Goal: Information Seeking & Learning: Compare options

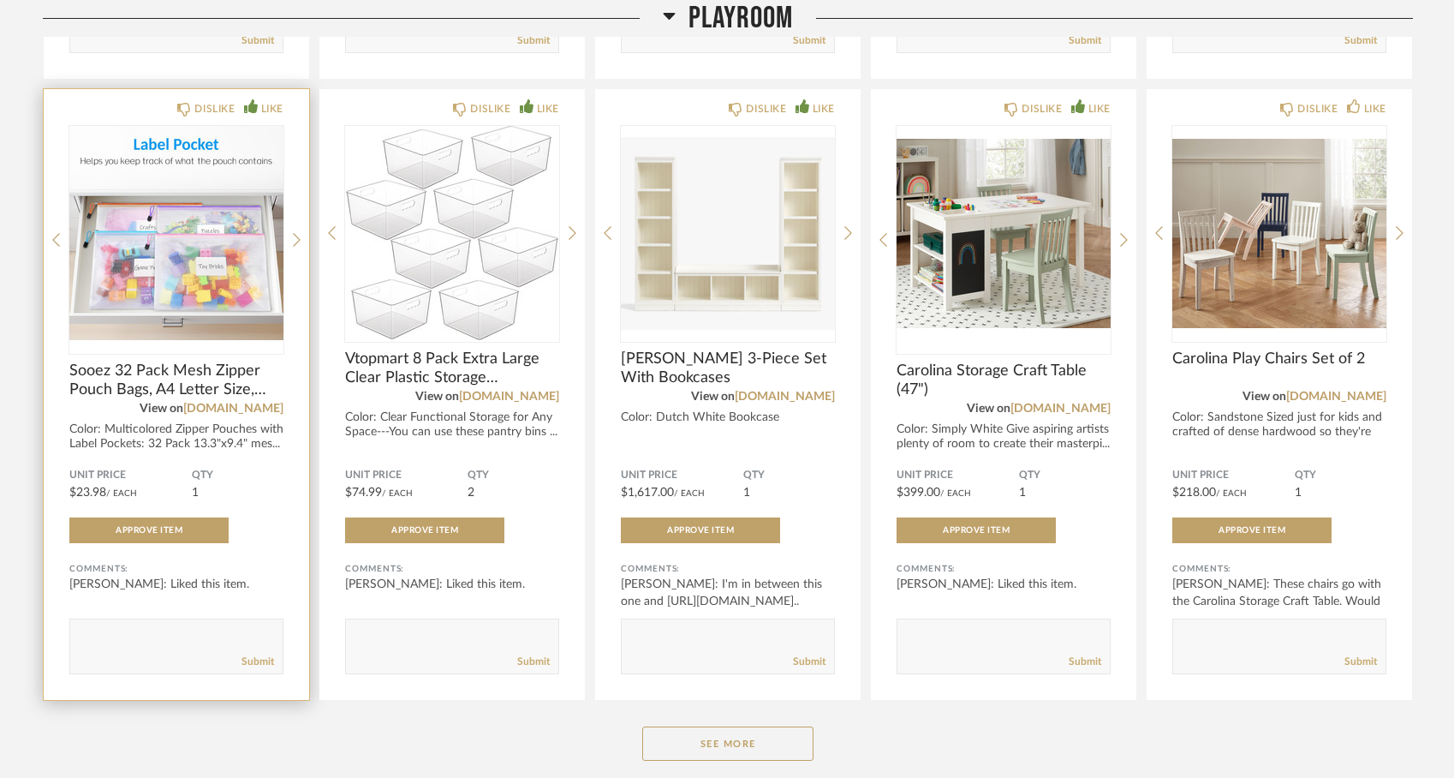
scroll to position [2624, 0]
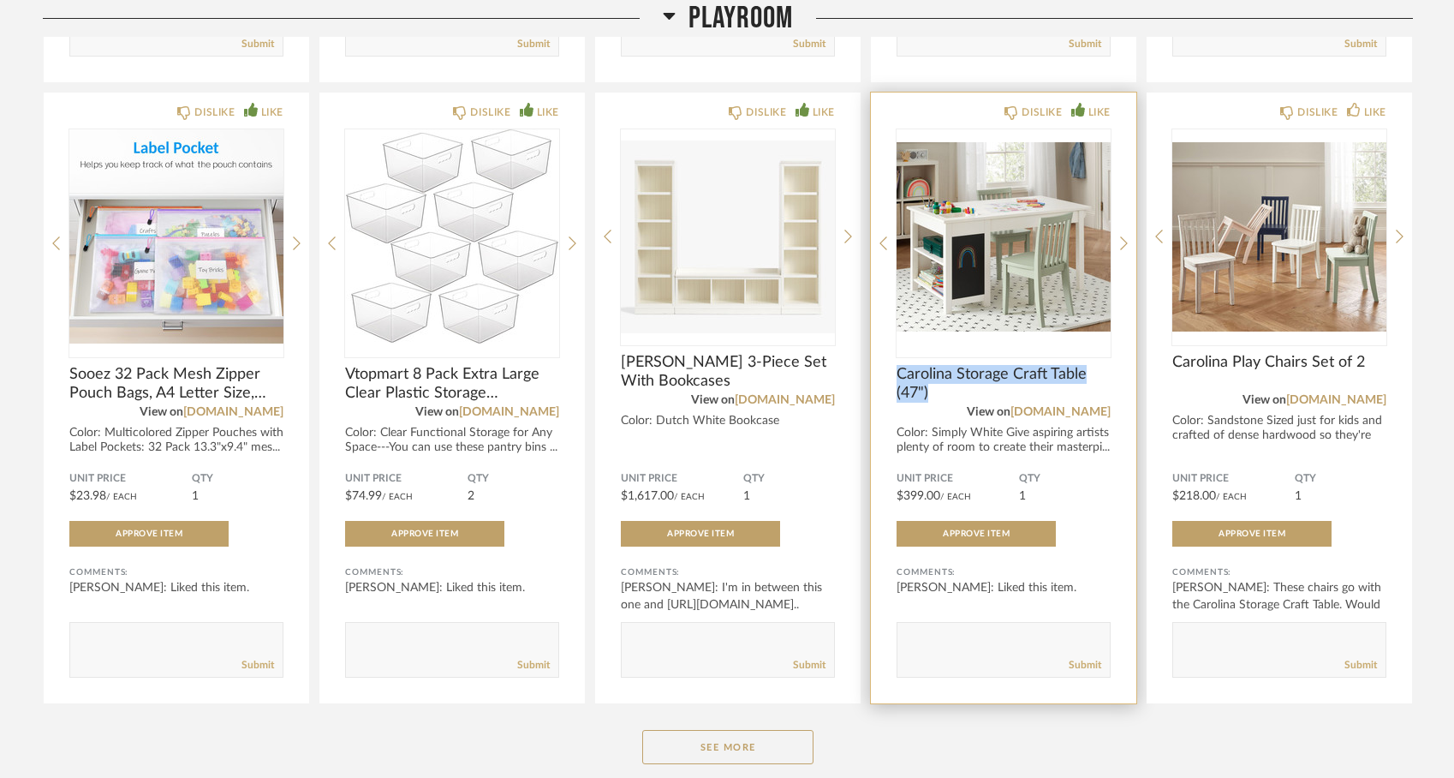
drag, startPoint x: 897, startPoint y: 373, endPoint x: 934, endPoint y: 390, distance: 41.0
click at [934, 390] on span "Carolina Storage Craft Table (47")" at bounding box center [1004, 384] width 214 height 38
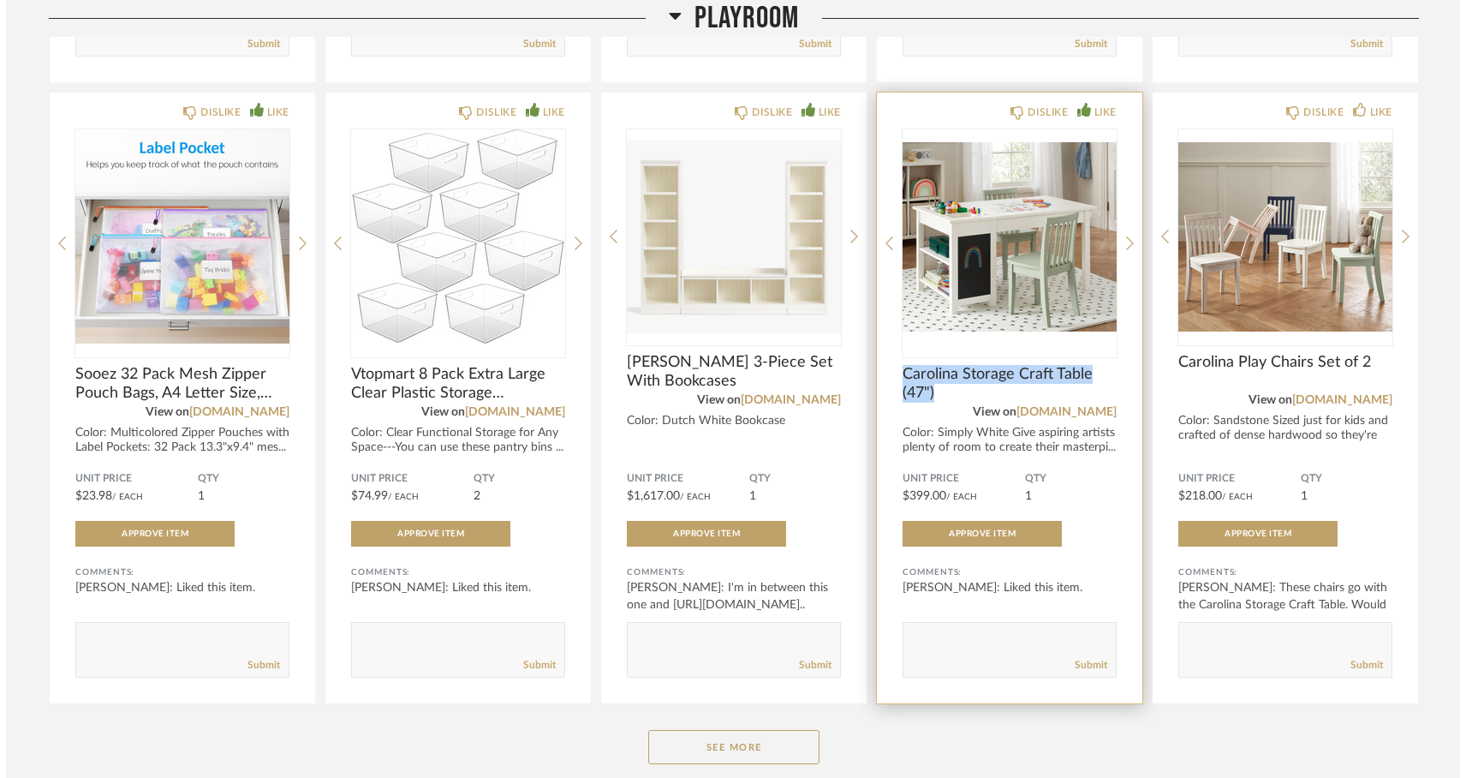
scroll to position [0, 0]
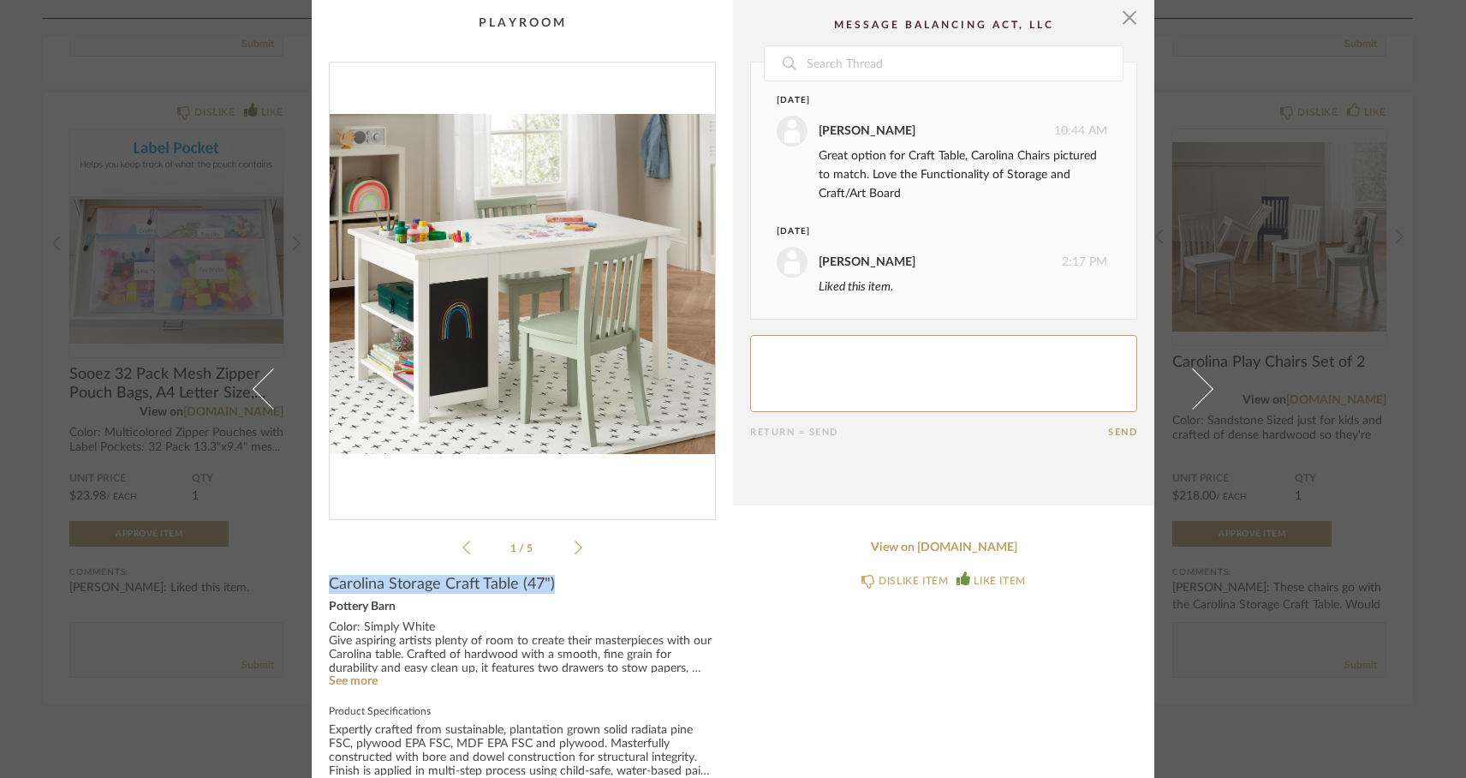
drag, startPoint x: 324, startPoint y: 582, endPoint x: 556, endPoint y: 586, distance: 232.1
click at [556, 586] on div "Carolina Storage Craft Table (47")" at bounding box center [522, 584] width 387 height 19
copy span "Carolina Storage Craft Table (47")"
click at [1121, 15] on span "button" at bounding box center [1129, 17] width 34 height 34
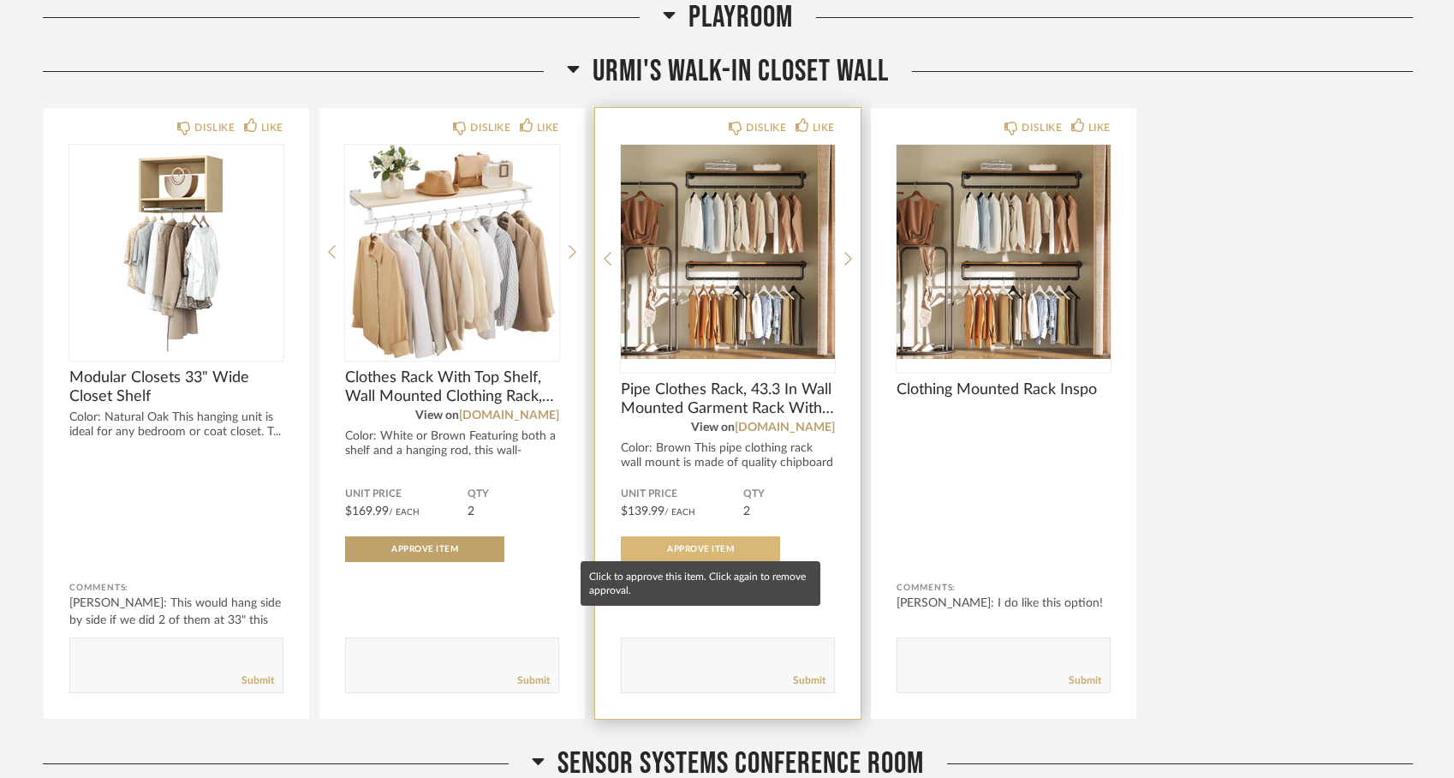
scroll to position [3398, 0]
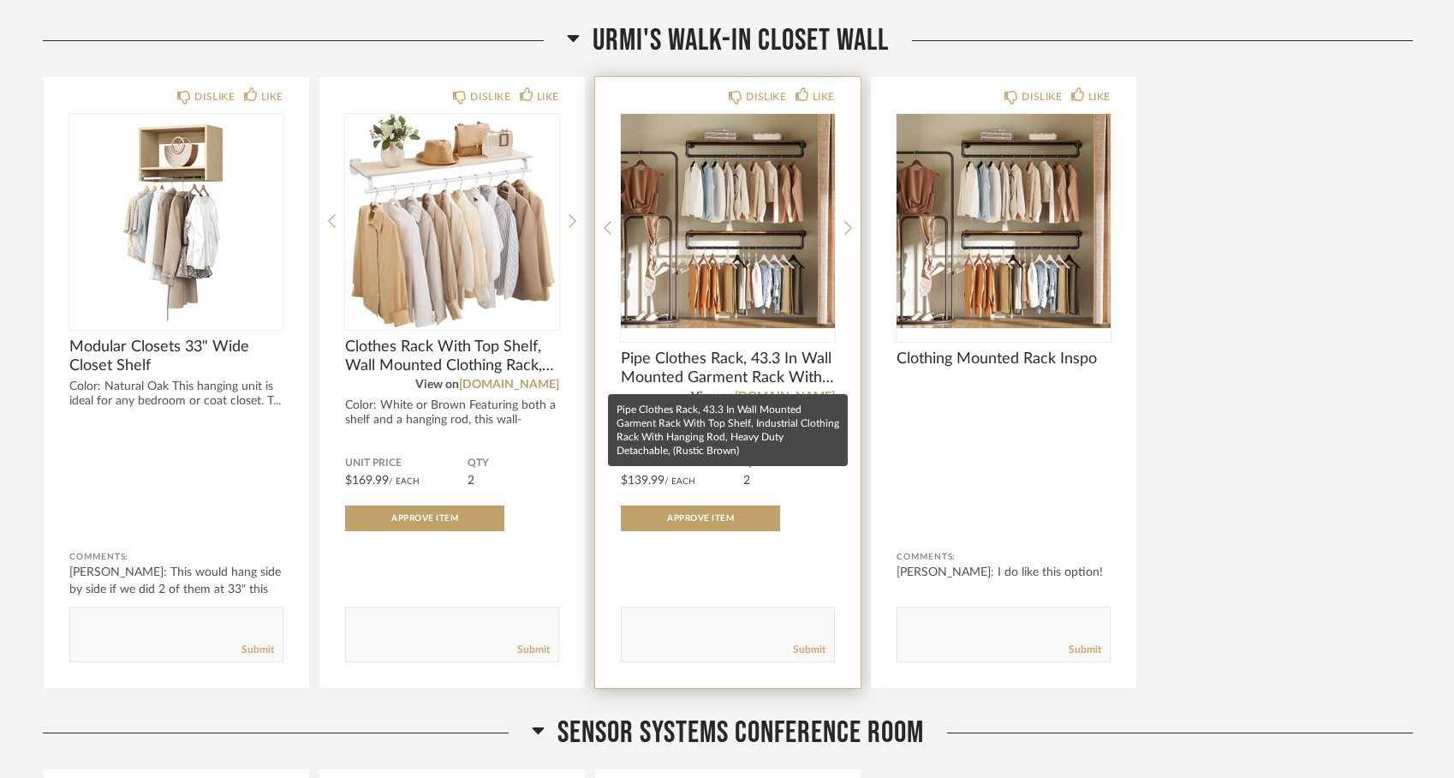
click at [707, 367] on span "Pipe Clothes Rack, 43.3 In Wall Mounted Garment Rack With Top Shelf, Industrial…" at bounding box center [728, 368] width 214 height 38
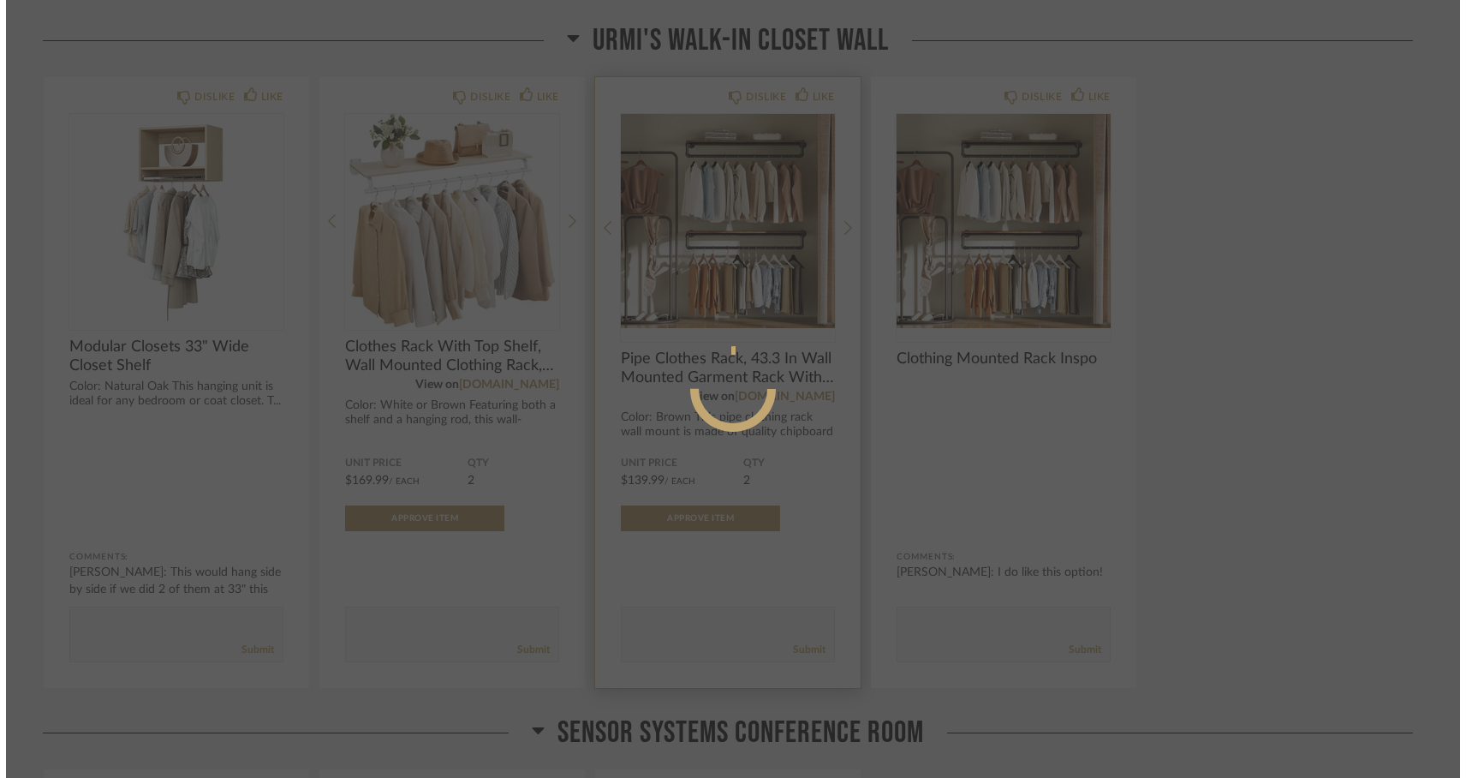
scroll to position [0, 0]
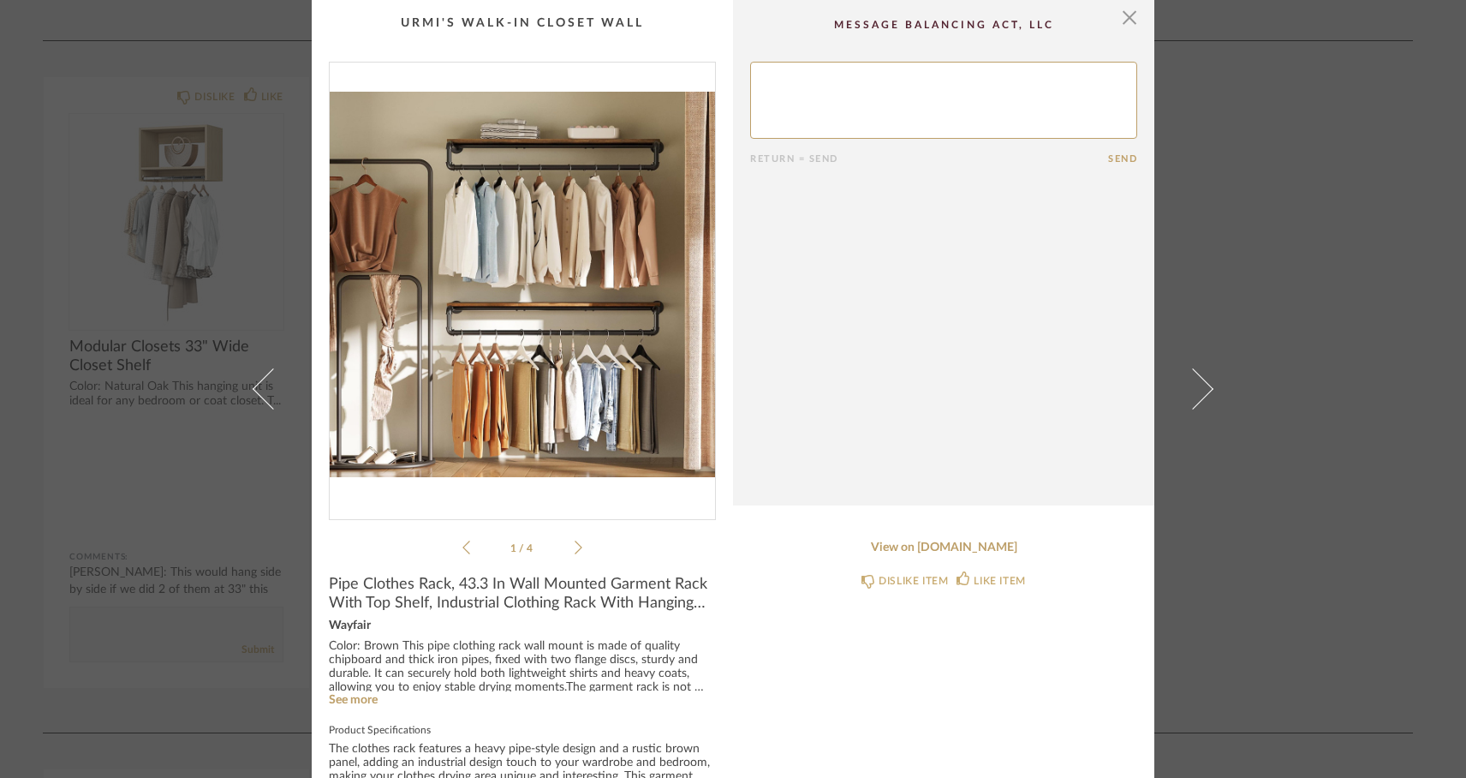
click at [578, 544] on div "1 / 4" at bounding box center [522, 310] width 387 height 496
click at [575, 544] on icon at bounding box center [579, 546] width 8 height 15
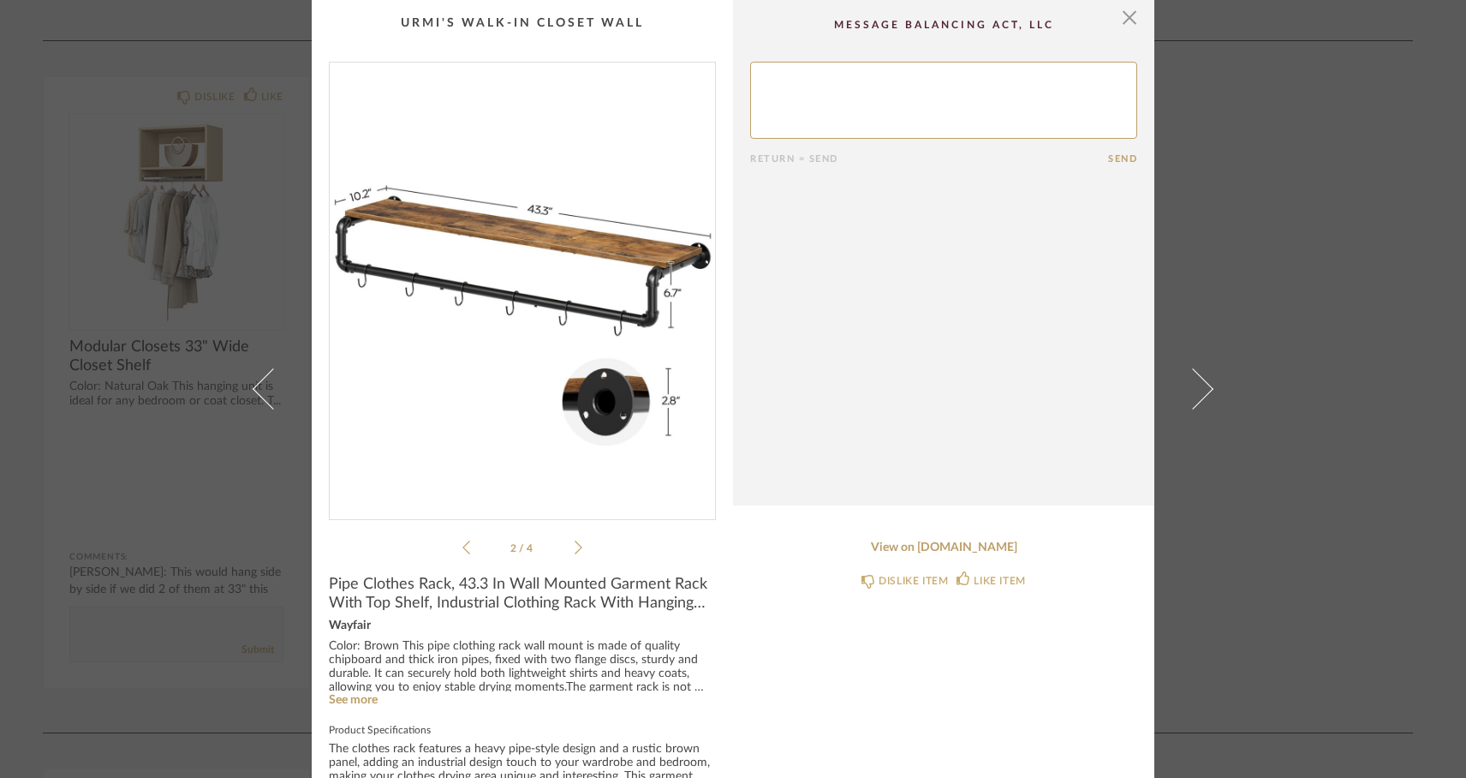
click at [575, 544] on icon at bounding box center [579, 546] width 8 height 15
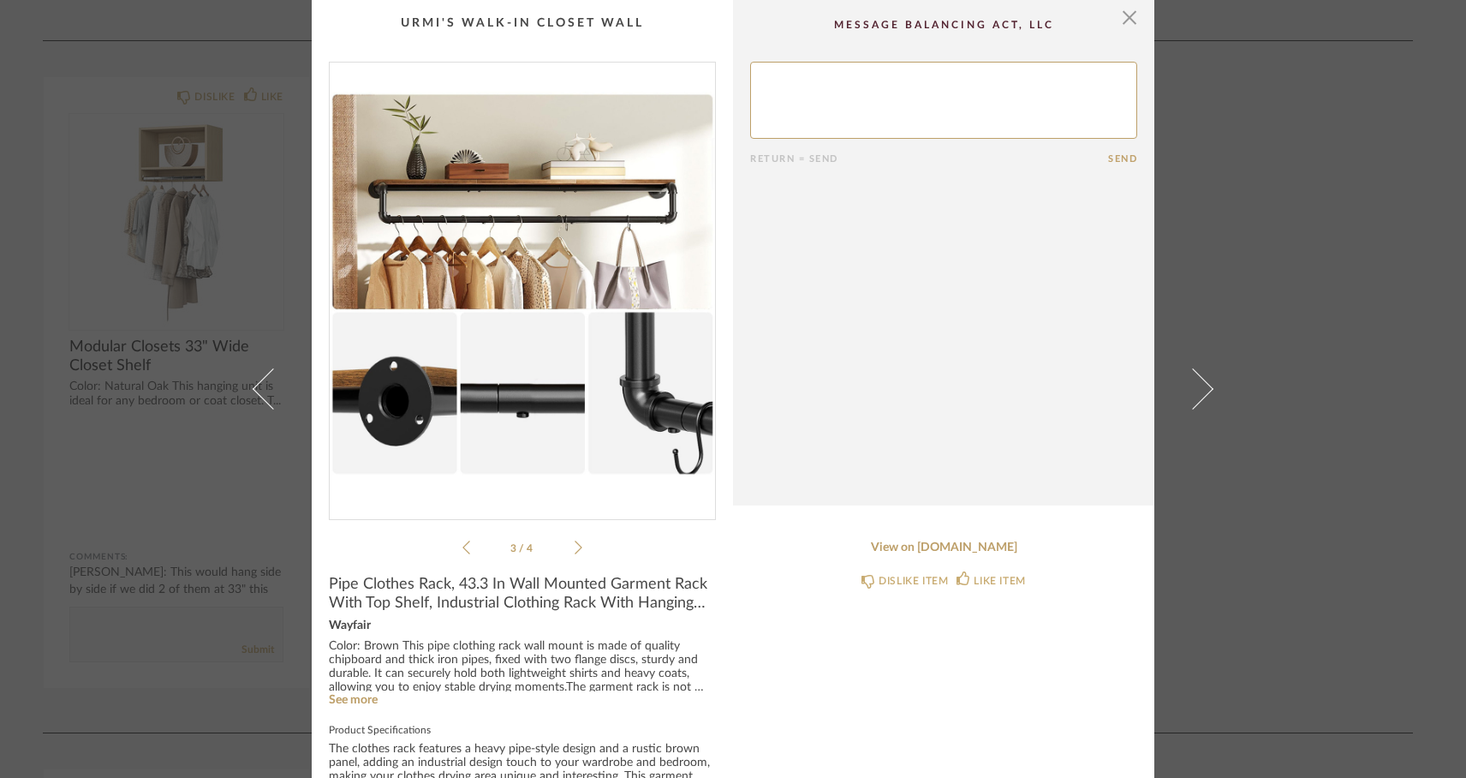
click at [575, 544] on icon at bounding box center [579, 546] width 8 height 15
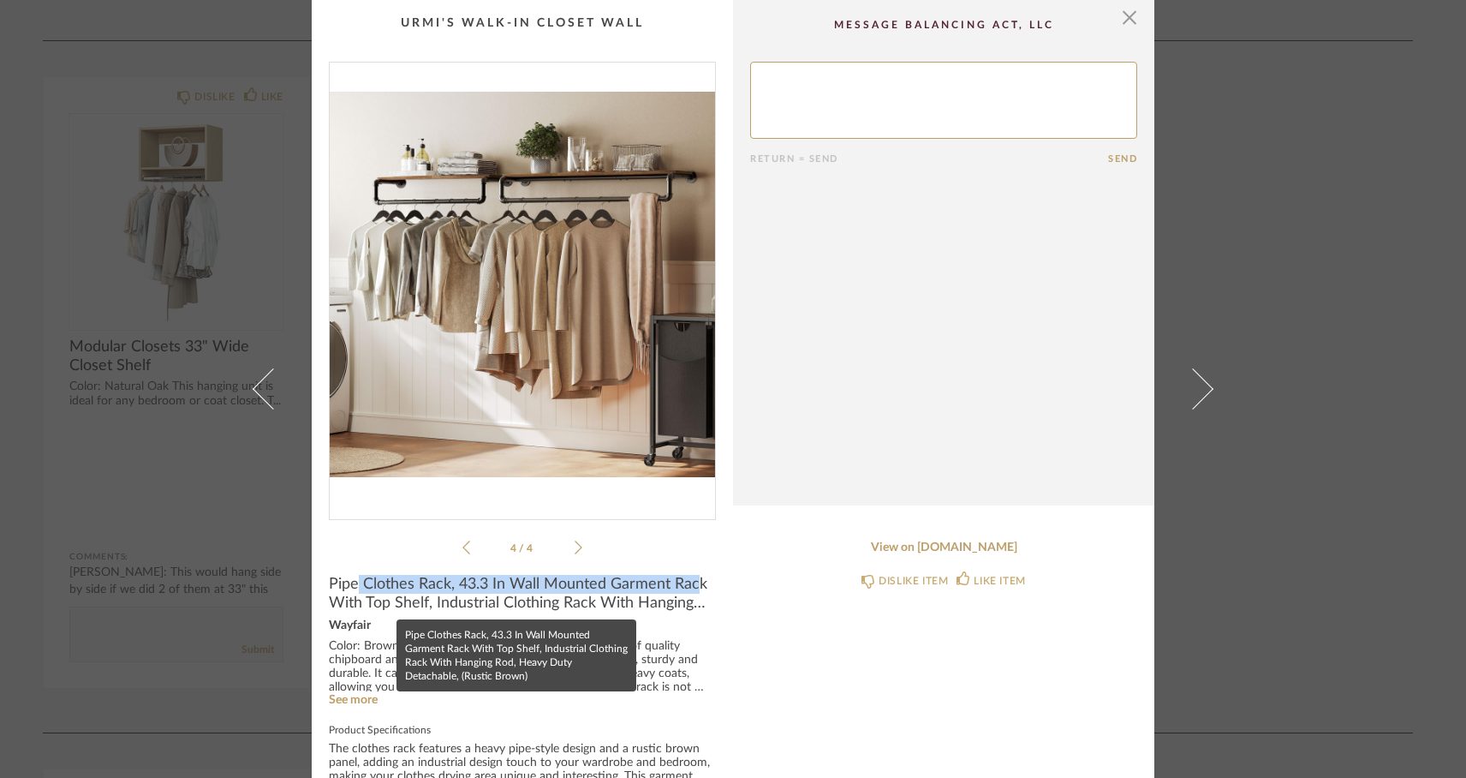
drag, startPoint x: 354, startPoint y: 581, endPoint x: 694, endPoint y: 577, distance: 340.8
click at [694, 577] on span "Pipe Clothes Rack, 43.3 In Wall Mounted Garment Rack With Top Shelf, Industrial…" at bounding box center [522, 594] width 387 height 38
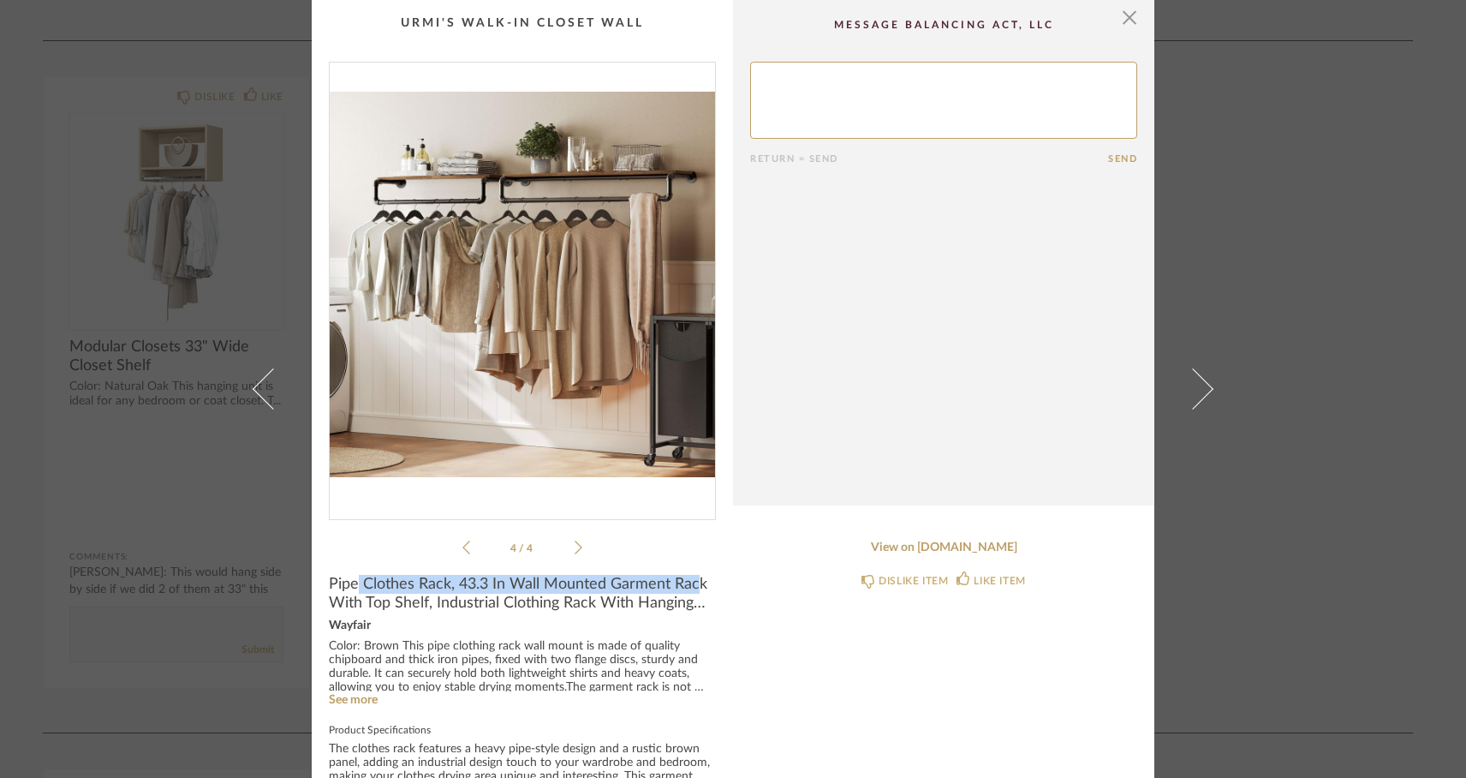
copy span "Clothes Rack, 43.3 In Wall Mounted Garment Rac"
